Goal: Task Accomplishment & Management: Manage account settings

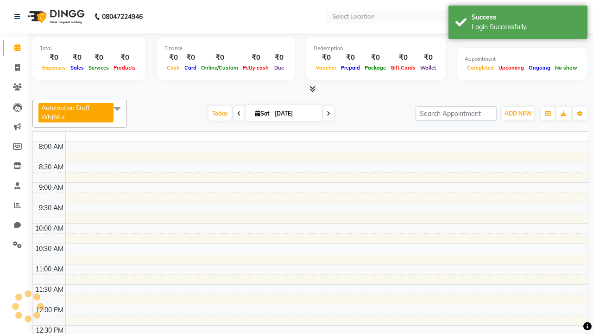
select select "en"
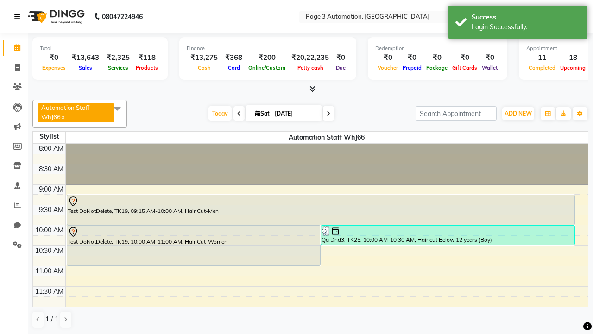
click at [19, 17] on icon at bounding box center [17, 16] width 6 height 6
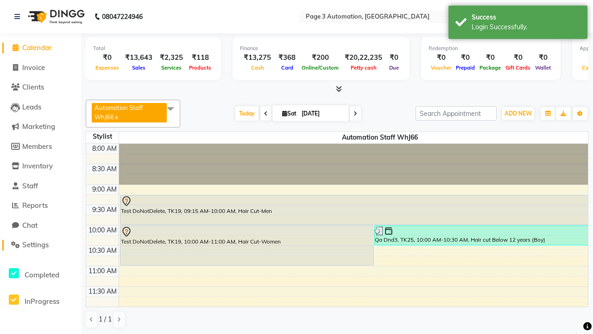
click at [40, 245] on span "Settings" at bounding box center [35, 244] width 26 height 9
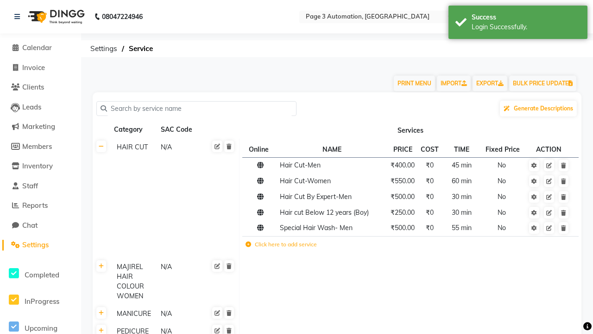
scroll to position [4419, 0]
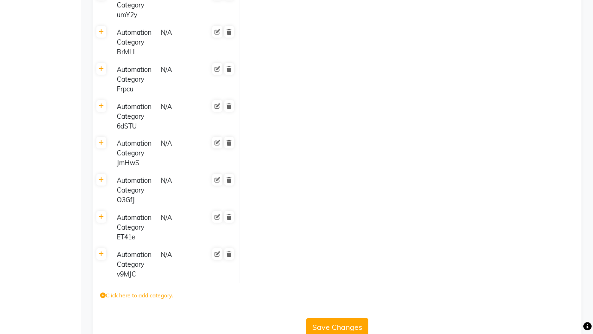
click at [137, 291] on label "Click here to add category." at bounding box center [136, 295] width 73 height 8
type input "Automation Category vidwg"
click at [278, 295] on icon "submit" at bounding box center [275, 298] width 5 height 6
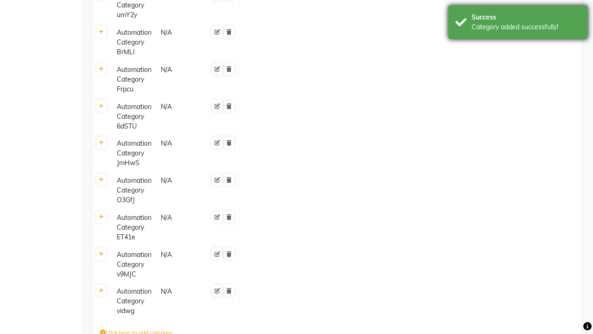
click at [518, 24] on div "Category added successfully!" at bounding box center [526, 27] width 109 height 10
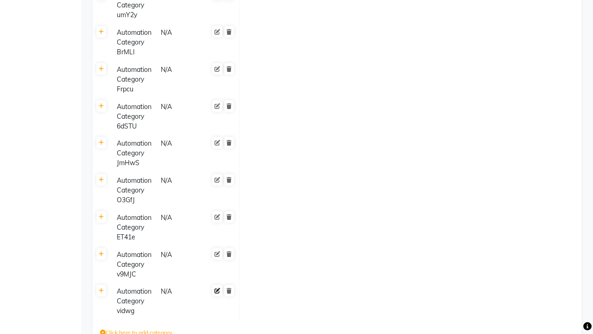
click at [217, 288] on icon at bounding box center [218, 291] width 6 height 6
type input "Automation Category ClrFa"
click at [229, 286] on span at bounding box center [228, 299] width 15 height 26
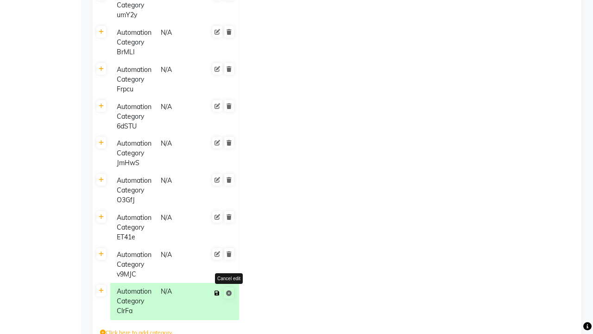
click at [217, 290] on icon at bounding box center [217, 293] width 5 height 6
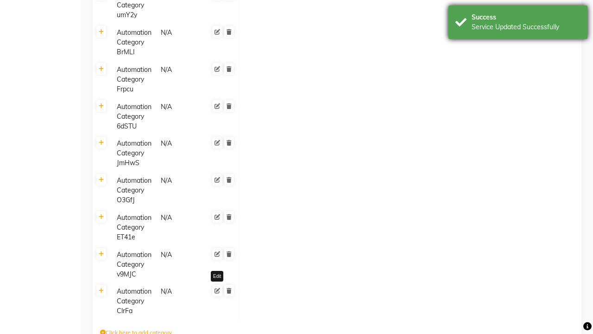
click at [518, 24] on div "Service Updated Successfully" at bounding box center [526, 27] width 109 height 10
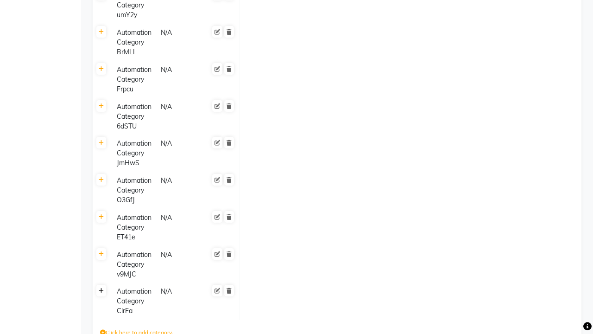
click at [101, 288] on icon at bounding box center [101, 291] width 5 height 6
click at [248, 292] on icon at bounding box center [249, 295] width 6 height 6
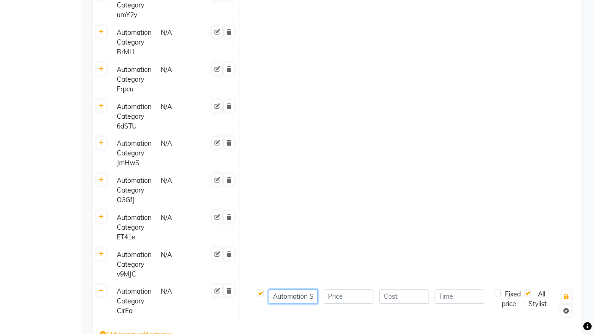
type input "Automation Service- txRO4"
type input "1000"
type input "30"
click at [566, 294] on icon "button" at bounding box center [566, 297] width 5 height 6
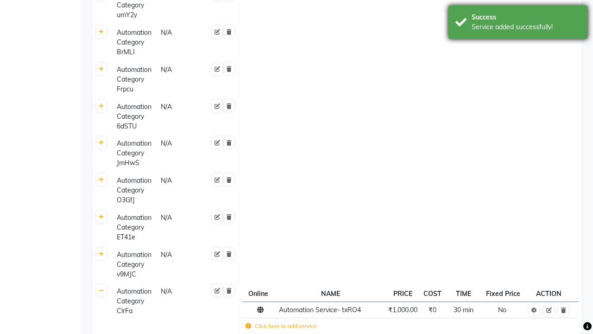
click at [518, 24] on div "Service added successfully!" at bounding box center [526, 27] width 109 height 10
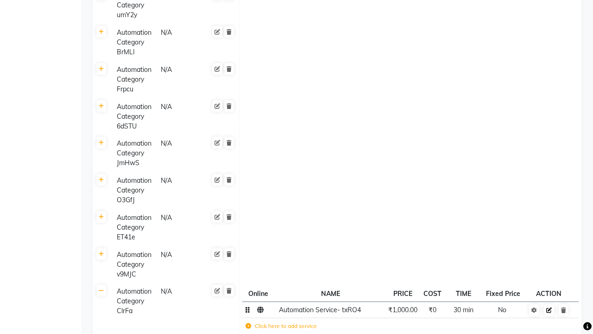
click at [549, 307] on icon at bounding box center [550, 310] width 6 height 6
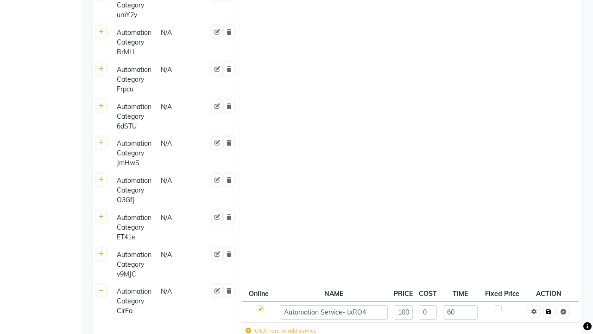
click at [549, 306] on span at bounding box center [555, 310] width 29 height 9
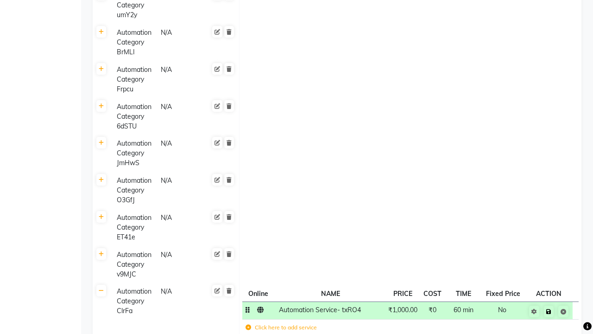
click at [549, 309] on icon at bounding box center [549, 312] width 5 height 6
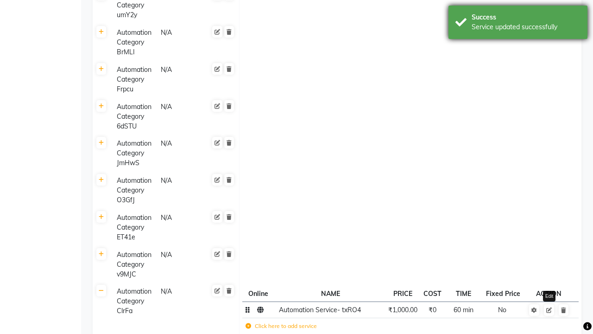
click at [518, 24] on div "Service updated successfully" at bounding box center [526, 27] width 109 height 10
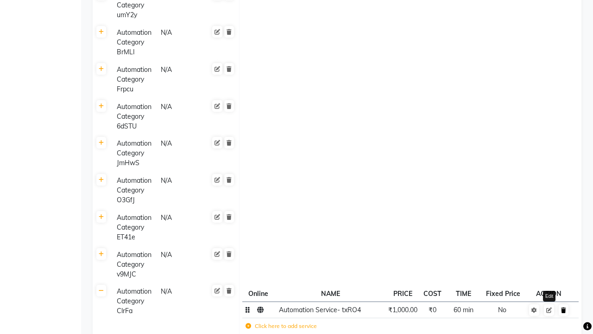
click at [564, 307] on icon at bounding box center [563, 310] width 5 height 6
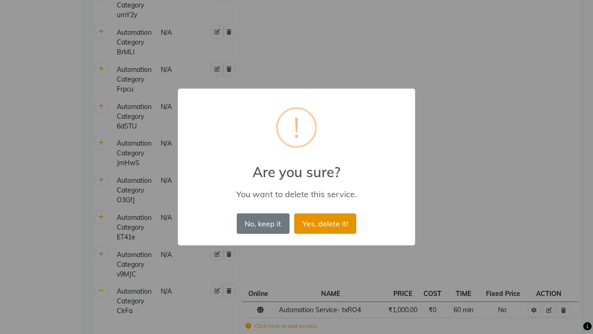
click at [325, 223] on button "Yes, delete it!" at bounding box center [325, 223] width 62 height 20
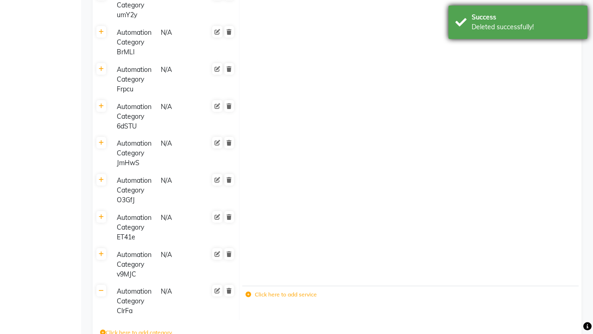
click at [518, 24] on div "Deleted successfully!" at bounding box center [526, 27] width 109 height 10
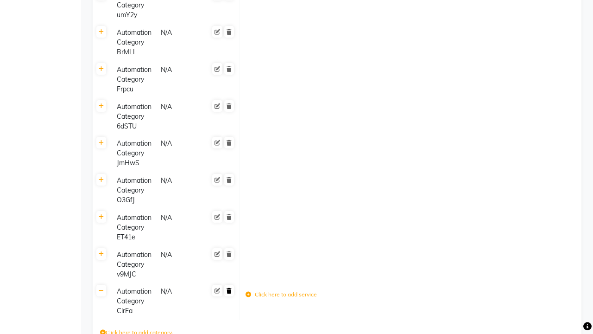
click at [229, 288] on icon at bounding box center [229, 291] width 5 height 6
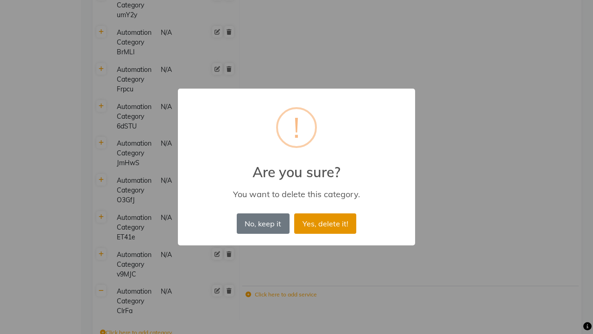
click at [325, 223] on button "Yes, delete it!" at bounding box center [325, 223] width 62 height 20
